Goal: Find specific page/section: Find specific page/section

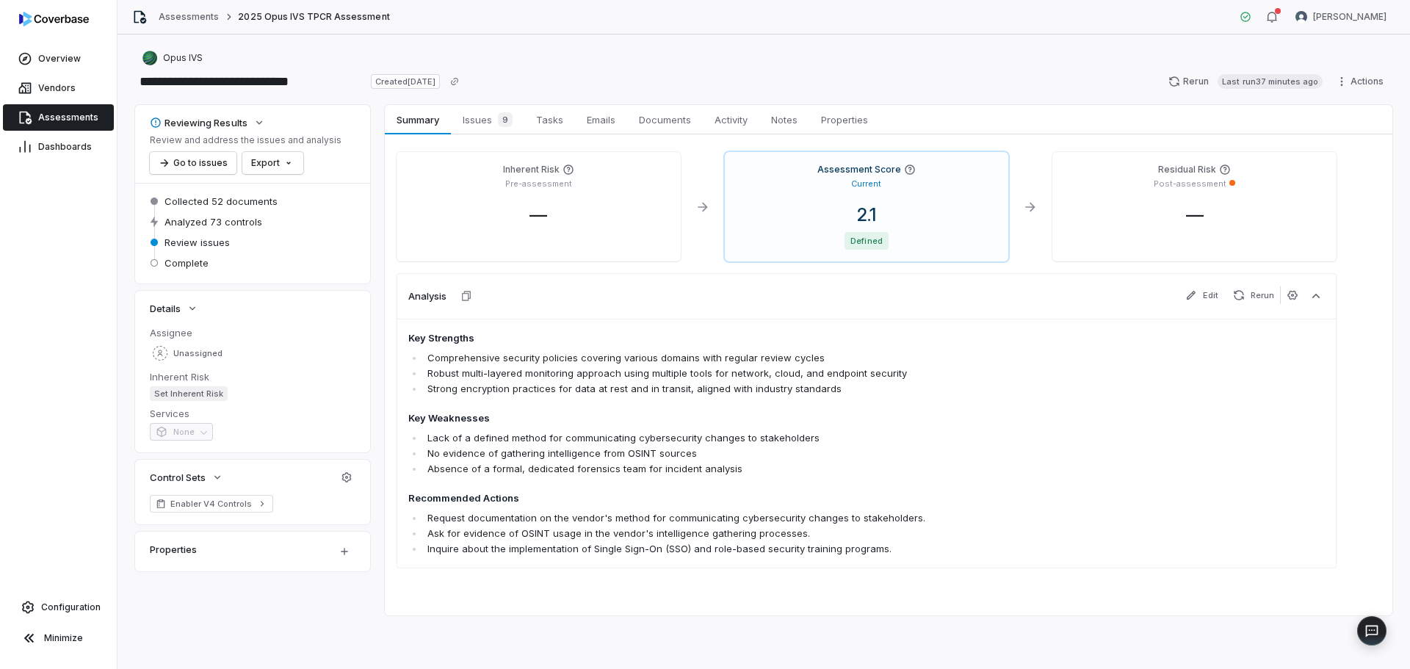
click at [57, 120] on span "Assessments" at bounding box center [68, 118] width 60 height 12
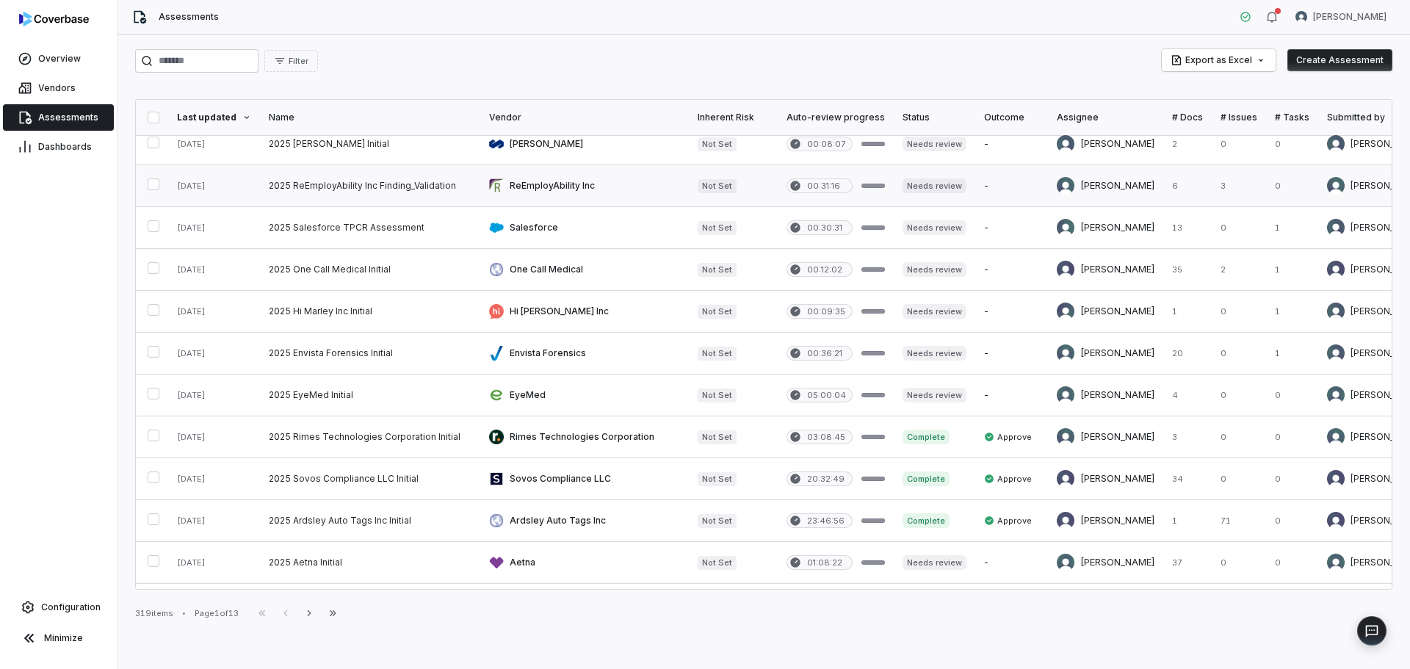
scroll to position [147, 0]
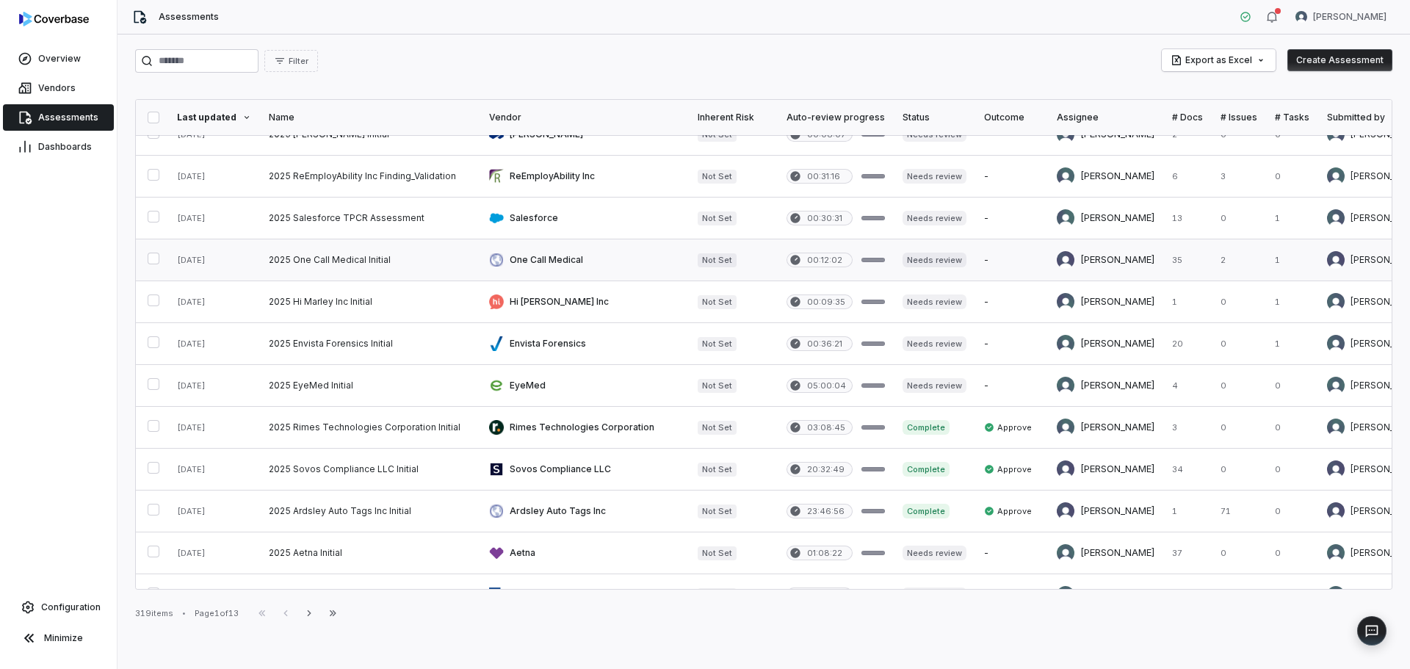
click at [390, 264] on link at bounding box center [370, 259] width 220 height 41
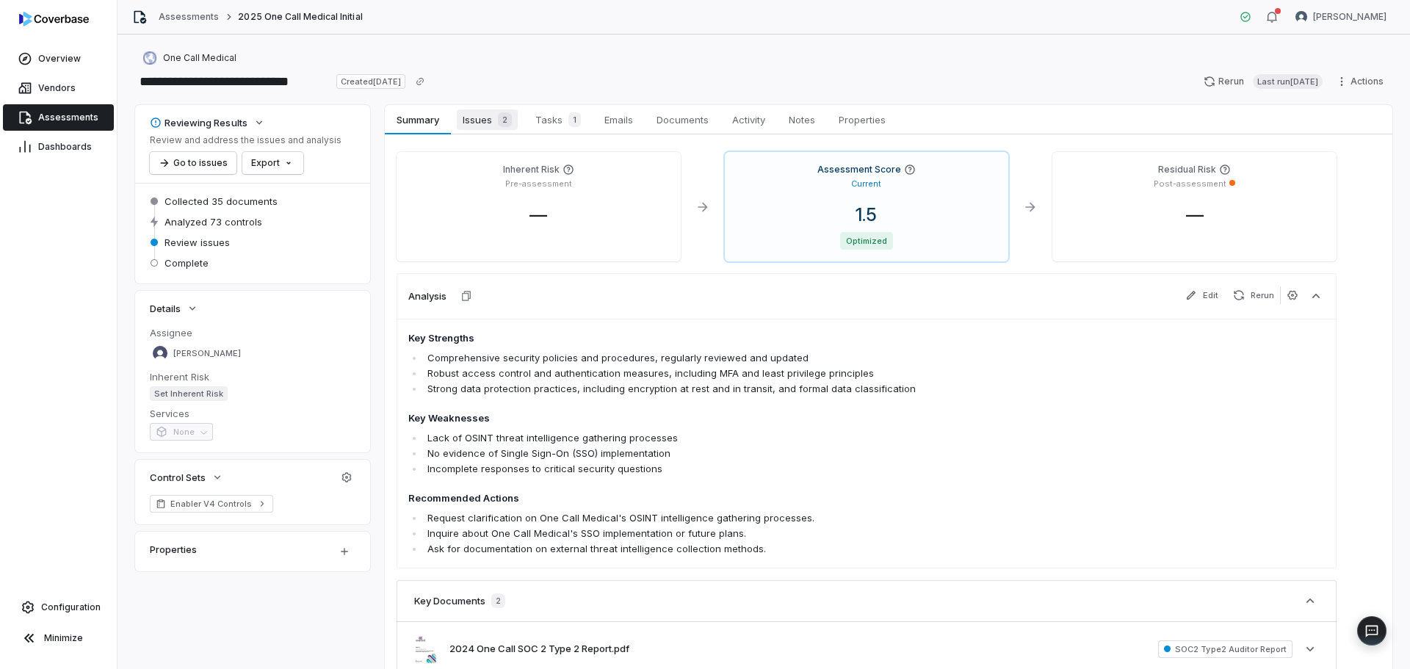
click at [477, 125] on span "Issues 2" at bounding box center [487, 119] width 61 height 21
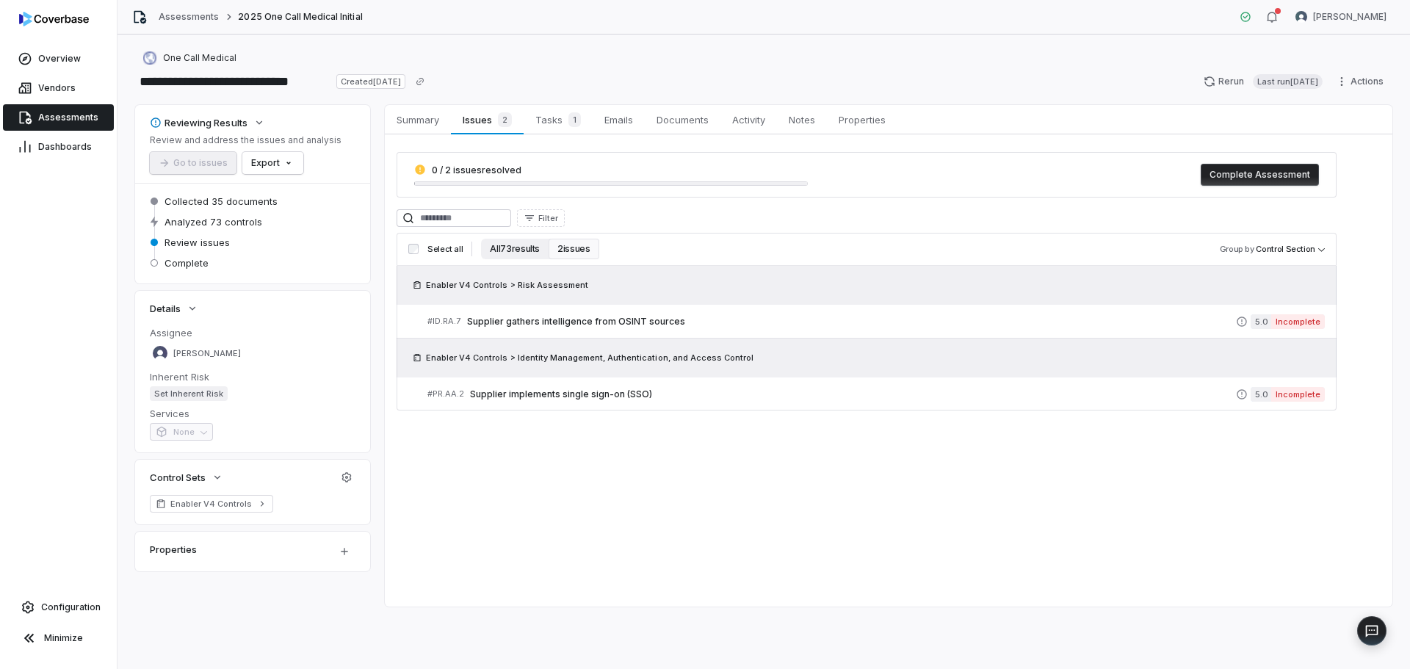
click at [512, 245] on button "All 73 results" at bounding box center [515, 249] width 68 height 21
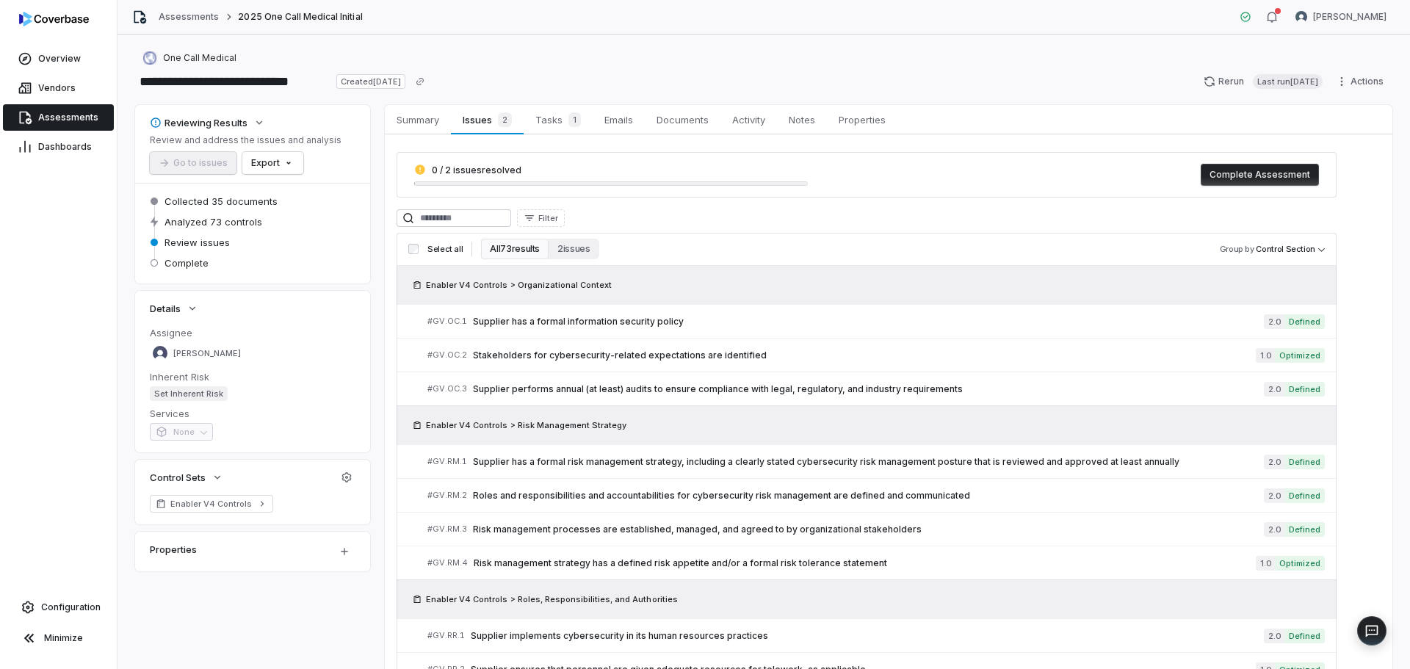
click at [84, 109] on link "Assessments" at bounding box center [58, 117] width 111 height 26
